Goal: Find specific page/section: Find specific page/section

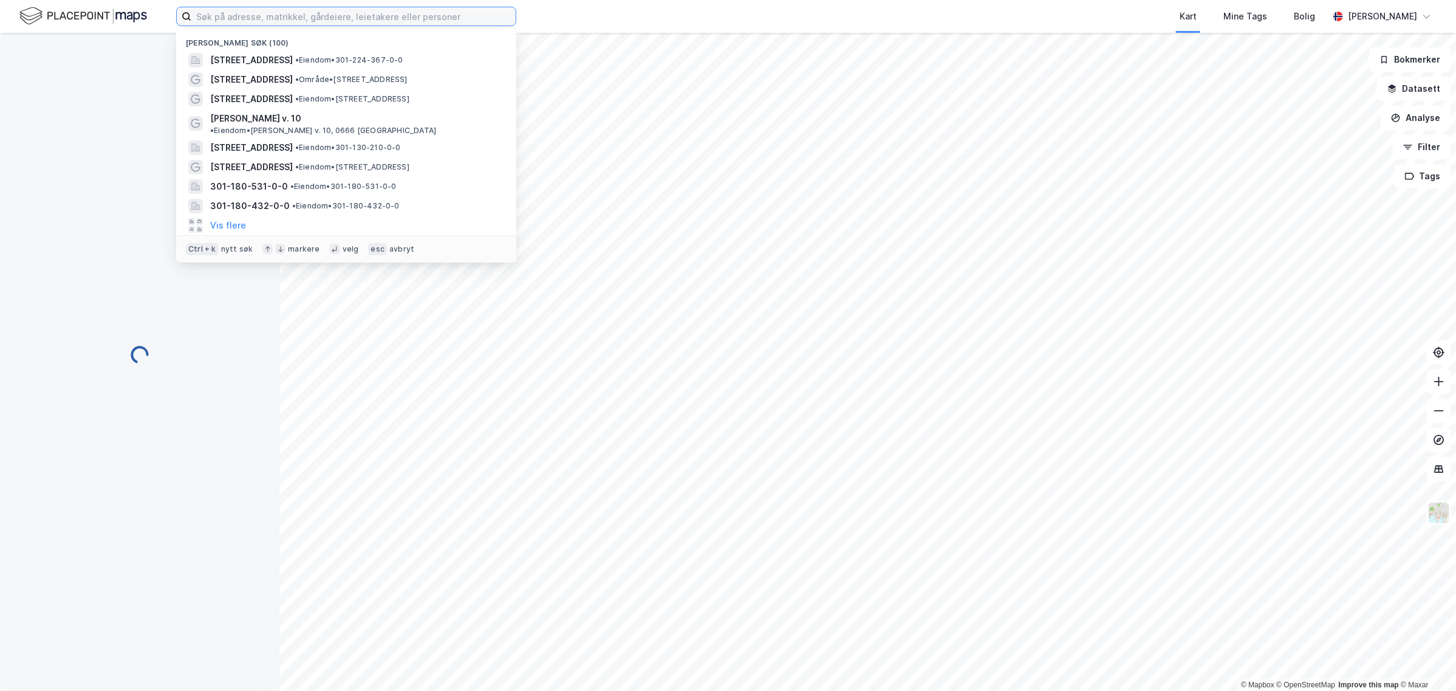
click at [304, 23] on input at bounding box center [353, 16] width 324 height 18
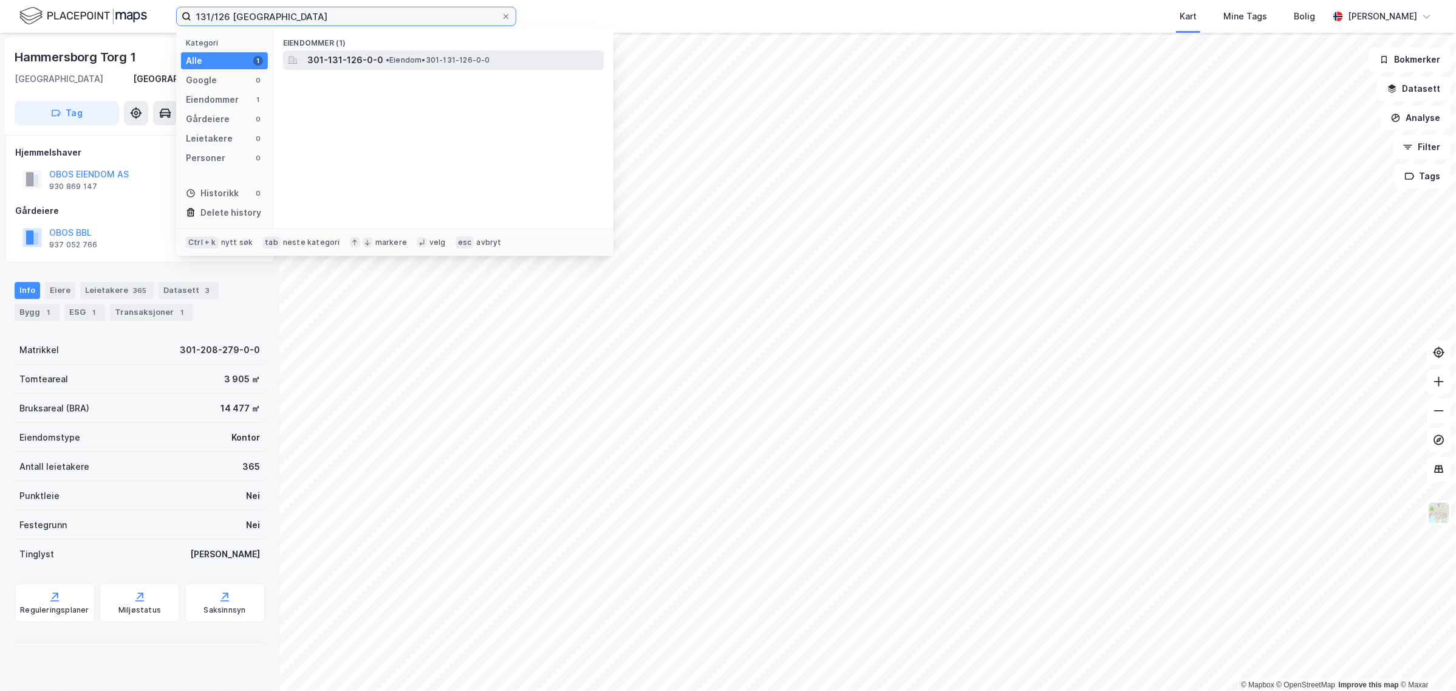
type input "131/126 [GEOGRAPHIC_DATA]"
click at [392, 55] on span "• Eiendom • 301-131-126-0-0" at bounding box center [438, 60] width 104 height 10
